Goal: Information Seeking & Learning: Check status

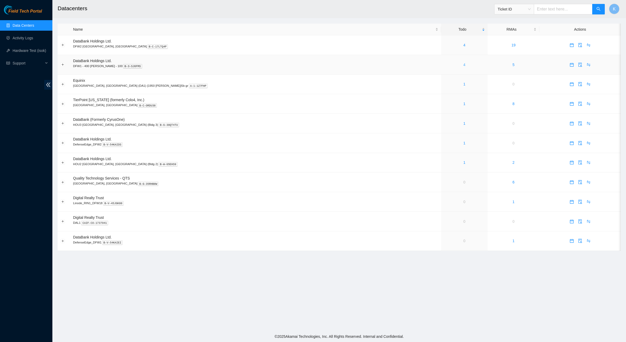
click at [464, 64] on link "4" at bounding box center [465, 65] width 2 height 4
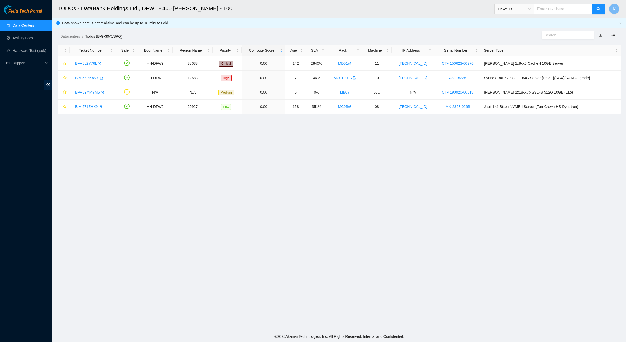
click at [552, 37] on input "text" at bounding box center [566, 35] width 42 height 6
paste input "B-V-5YYMYM5"
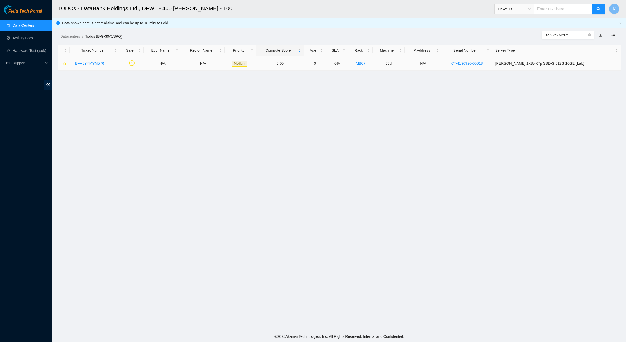
type input "B-V-5YYMYM5"
click at [90, 62] on link "B-V-5YYMYM5" at bounding box center [87, 63] width 25 height 4
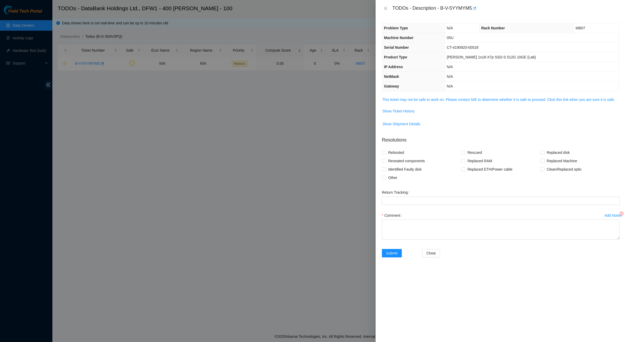
click at [423, 94] on div "Problem Type N/A Rack Number MB07 Machine Number 05U Serial Number CT-4190920-0…" at bounding box center [501, 179] width 251 height 325
click at [423, 96] on div "Problem Type N/A Rack Number MB07 Machine Number 05U Serial Number CT-4190920-0…" at bounding box center [501, 179] width 251 height 325
click at [422, 100] on link "This ticket may not be safe to work on. Please contact NIE to determine whether…" at bounding box center [498, 100] width 233 height 4
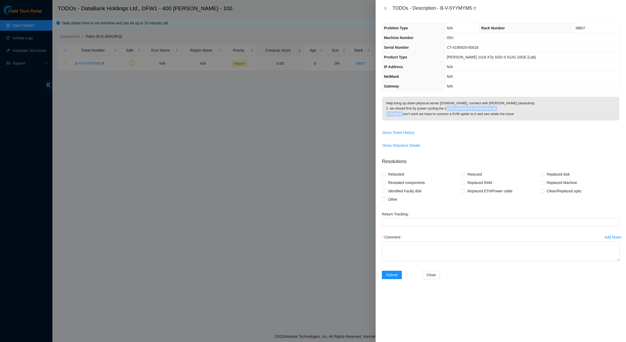
drag, startPoint x: 402, startPoint y: 106, endPoint x: 470, endPoint y: 109, distance: 67.4
click at [470, 109] on p "Help bring up down physical server [DOMAIN_NAME], connect with [PERSON_NAME] (a…" at bounding box center [500, 109] width 237 height 24
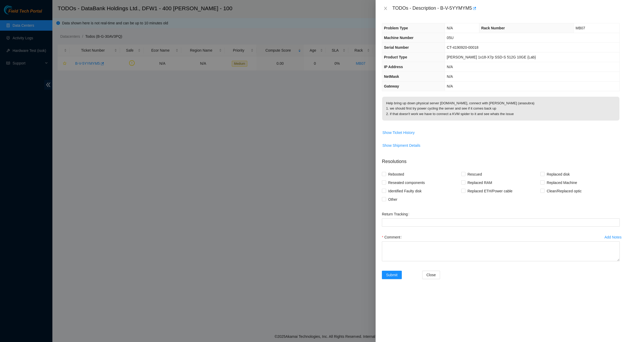
click at [424, 106] on p "Help bring up down physical server [DOMAIN_NAME], connect with [PERSON_NAME] (a…" at bounding box center [500, 109] width 237 height 24
drag, startPoint x: 421, startPoint y: 100, endPoint x: 495, endPoint y: 111, distance: 75.5
click at [495, 111] on p "Help bring up down physical server [DOMAIN_NAME], connect with [PERSON_NAME] (a…" at bounding box center [500, 109] width 237 height 24
drag, startPoint x: 436, startPoint y: 104, endPoint x: 509, endPoint y: 117, distance: 73.3
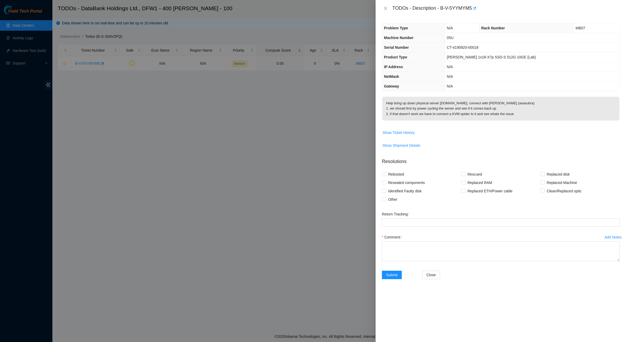
click at [509, 117] on p "Help bring up down physical server [DOMAIN_NAME], connect with [PERSON_NAME] (a…" at bounding box center [500, 109] width 237 height 24
click at [512, 113] on p "Help bring up down physical server [DOMAIN_NAME], connect with [PERSON_NAME] (a…" at bounding box center [500, 109] width 237 height 24
drag, startPoint x: 515, startPoint y: 113, endPoint x: 386, endPoint y: 113, distance: 128.7
click at [386, 113] on p "Help bring up down physical server [DOMAIN_NAME], connect with [PERSON_NAME] (a…" at bounding box center [500, 109] width 237 height 24
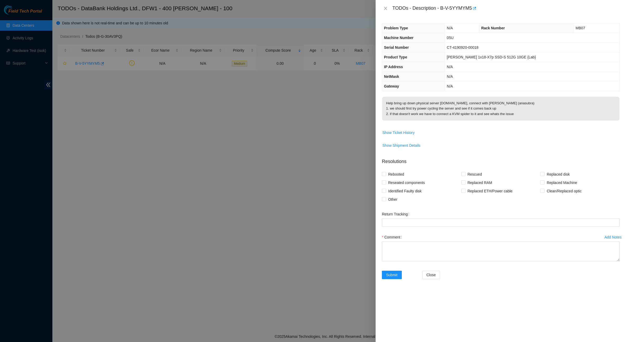
drag, startPoint x: 537, startPoint y: 126, endPoint x: 547, endPoint y: 126, distance: 9.7
click at [547, 126] on td "Help bring up down physical server [DOMAIN_NAME], connect with [PERSON_NAME] (a…" at bounding box center [501, 112] width 238 height 32
click at [528, 117] on p "Help bring up down physical server [DOMAIN_NAME], connect with [PERSON_NAME] (a…" at bounding box center [500, 109] width 237 height 24
click at [385, 6] on div "TODOs - Description - B-V-5YYMYM5" at bounding box center [501, 8] width 238 height 8
click at [385, 10] on icon "close" at bounding box center [386, 8] width 4 height 4
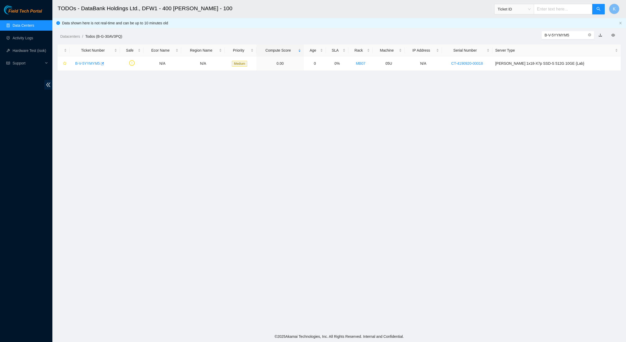
click at [18, 26] on link "Data Centers" at bounding box center [23, 25] width 21 height 4
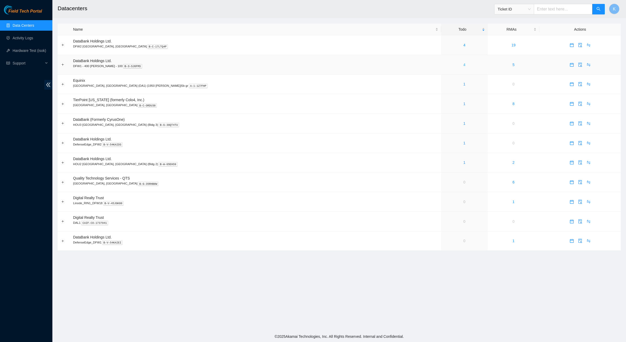
click at [464, 64] on link "4" at bounding box center [465, 65] width 2 height 4
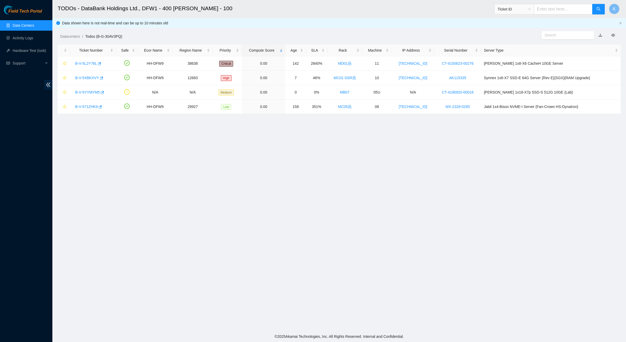
drag, startPoint x: 244, startPoint y: 121, endPoint x: 275, endPoint y: 124, distance: 30.8
click at [275, 124] on main "TODOs - DataBank Holdings Ltd., DFW1 - 400 [PERSON_NAME] - 100 Ticket ID K Data…" at bounding box center [339, 165] width 574 height 331
click at [21, 23] on link "Data Centers" at bounding box center [23, 25] width 21 height 4
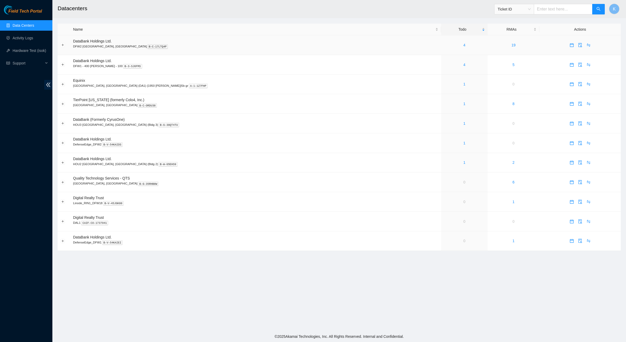
click at [444, 44] on div "4" at bounding box center [464, 45] width 41 height 6
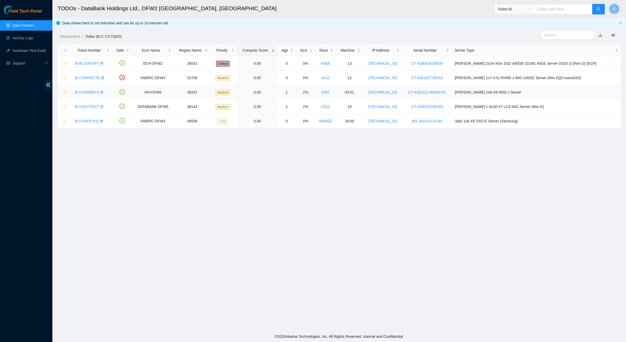
click at [86, 90] on link "B-V-5XPEEYX" at bounding box center [87, 92] width 24 height 4
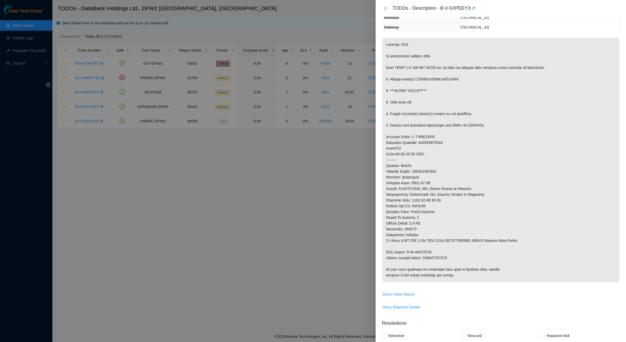
scroll to position [164, 0]
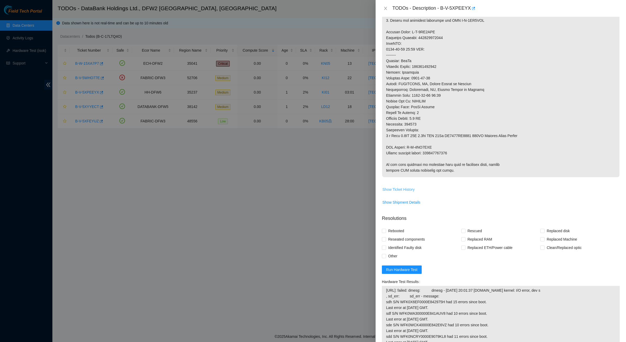
click at [409, 188] on span "Show Ticket History" at bounding box center [399, 190] width 32 height 6
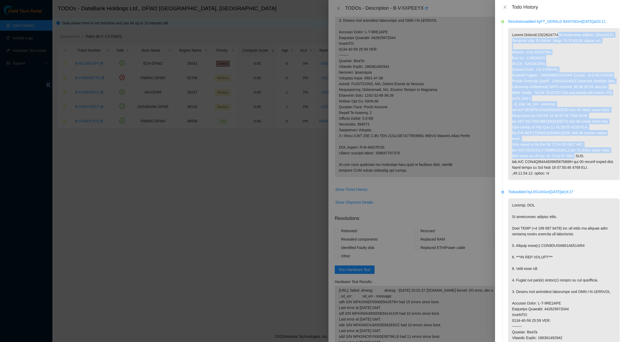
drag, startPoint x: 558, startPoint y: 39, endPoint x: 575, endPoint y: 162, distance: 123.6
click at [575, 162] on p at bounding box center [565, 104] width 112 height 152
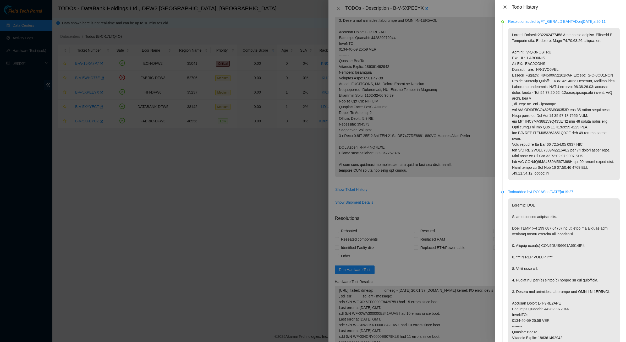
click at [505, 7] on icon "close" at bounding box center [505, 7] width 4 height 4
